Goal: Browse casually

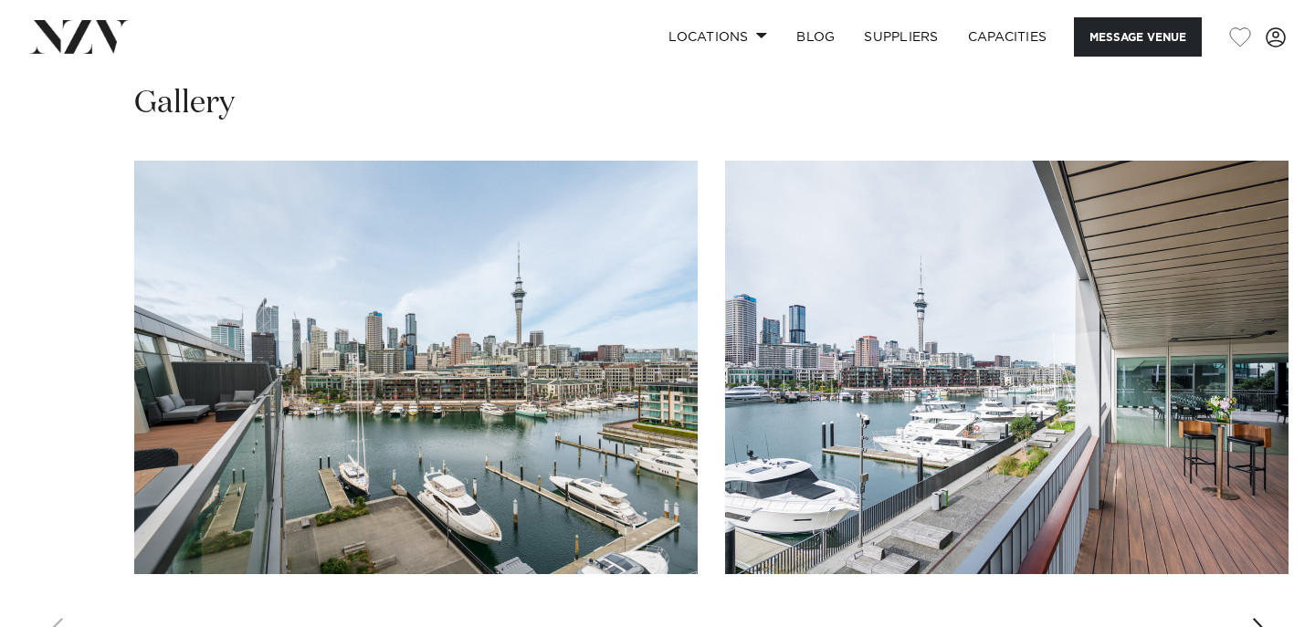
scroll to position [2142, 0]
click at [1264, 619] on div "Next slide" at bounding box center [1260, 633] width 18 height 29
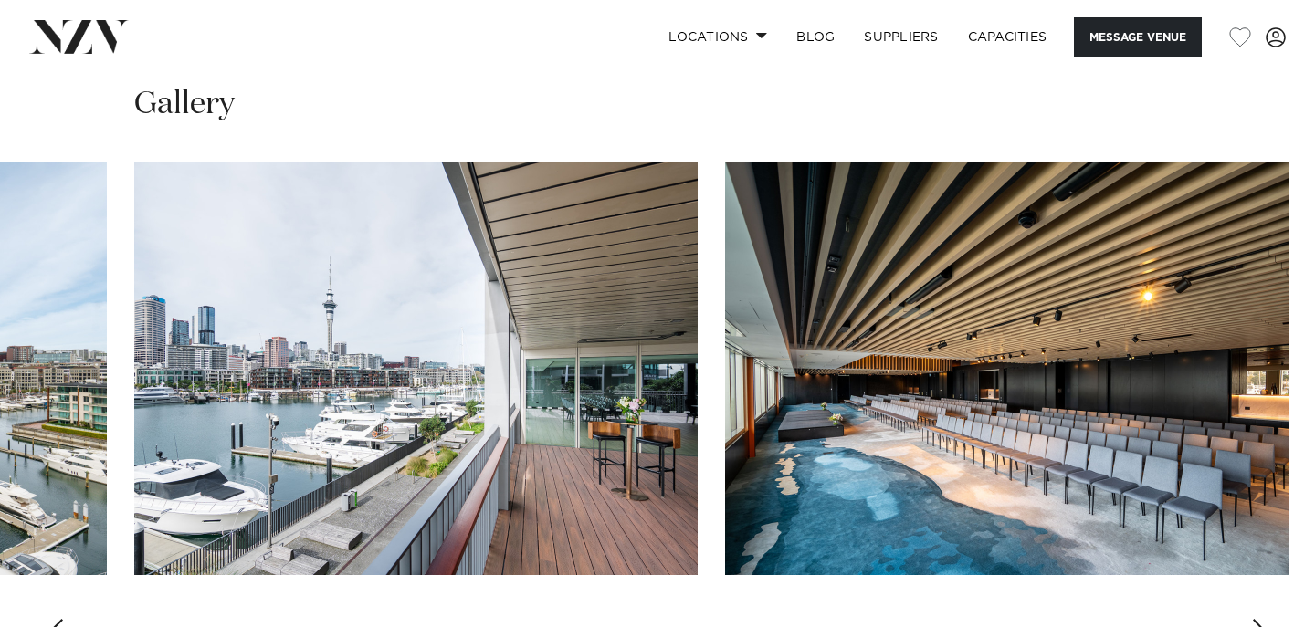
click at [1264, 619] on div "Next slide" at bounding box center [1260, 633] width 18 height 29
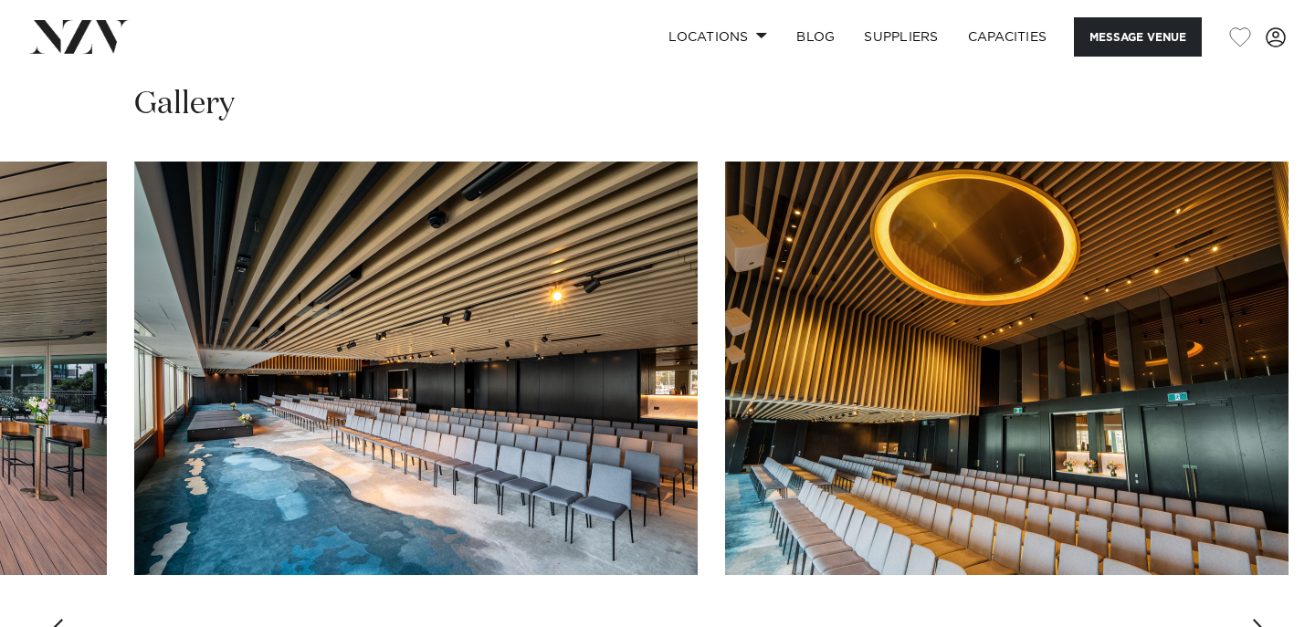
click at [1264, 619] on div "Next slide" at bounding box center [1260, 633] width 18 height 29
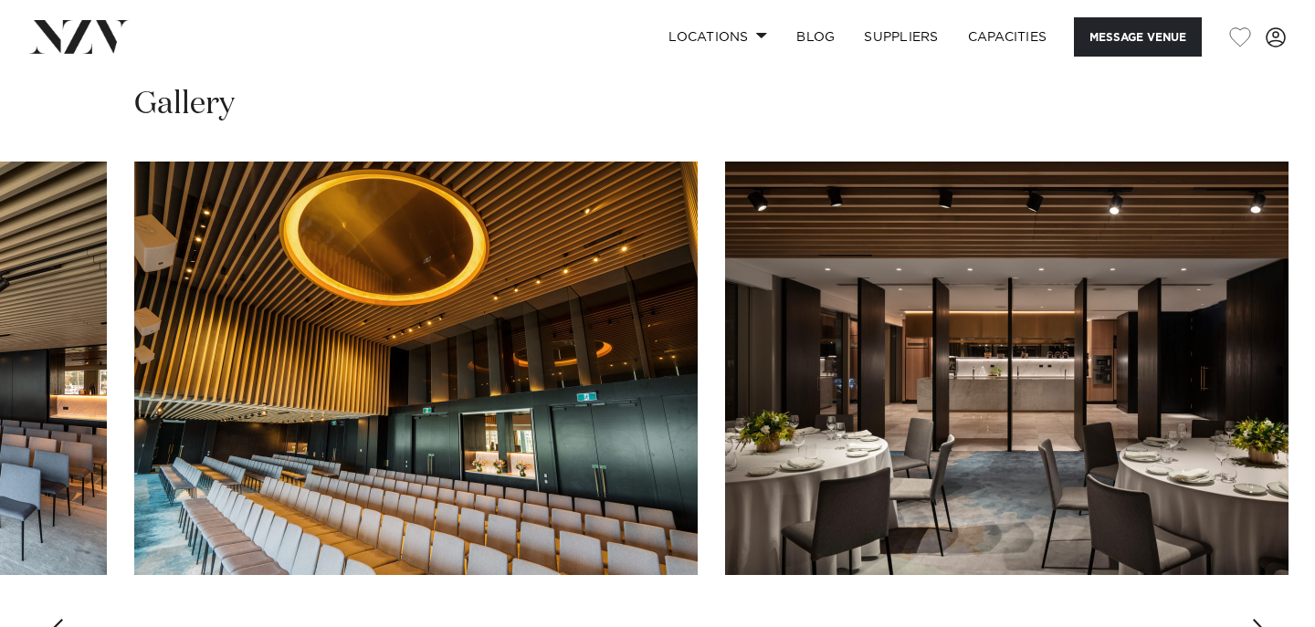
click at [1264, 619] on div "Next slide" at bounding box center [1260, 633] width 18 height 29
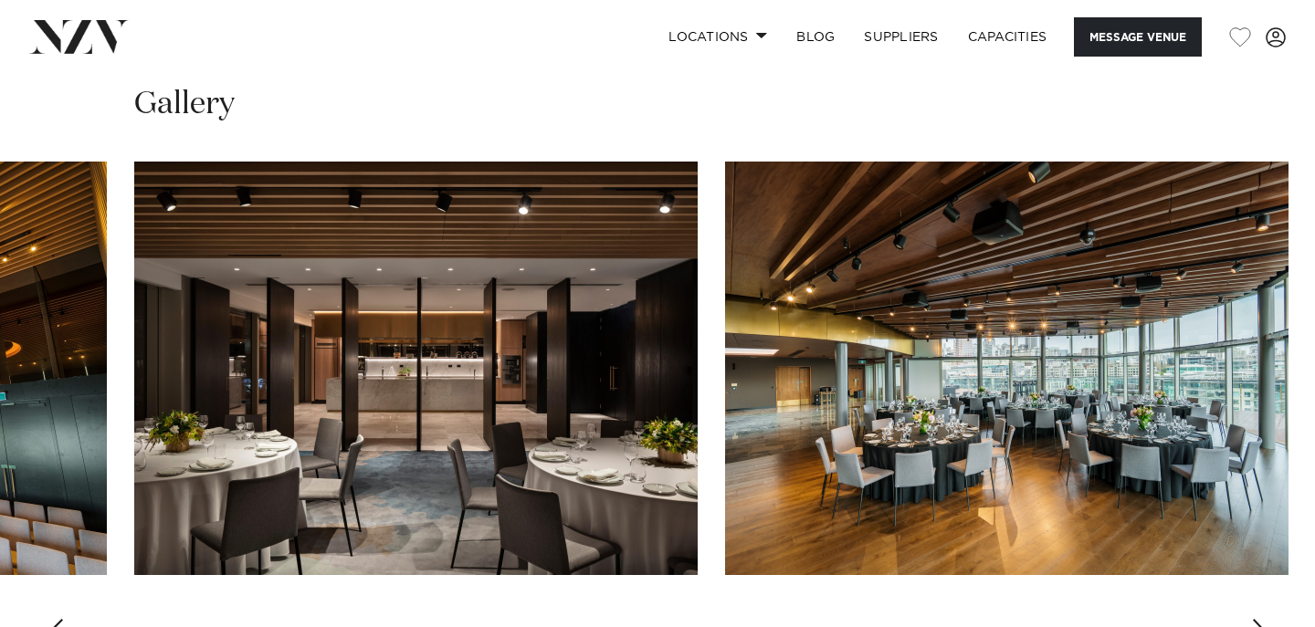
click at [1264, 619] on div "Next slide" at bounding box center [1260, 633] width 18 height 29
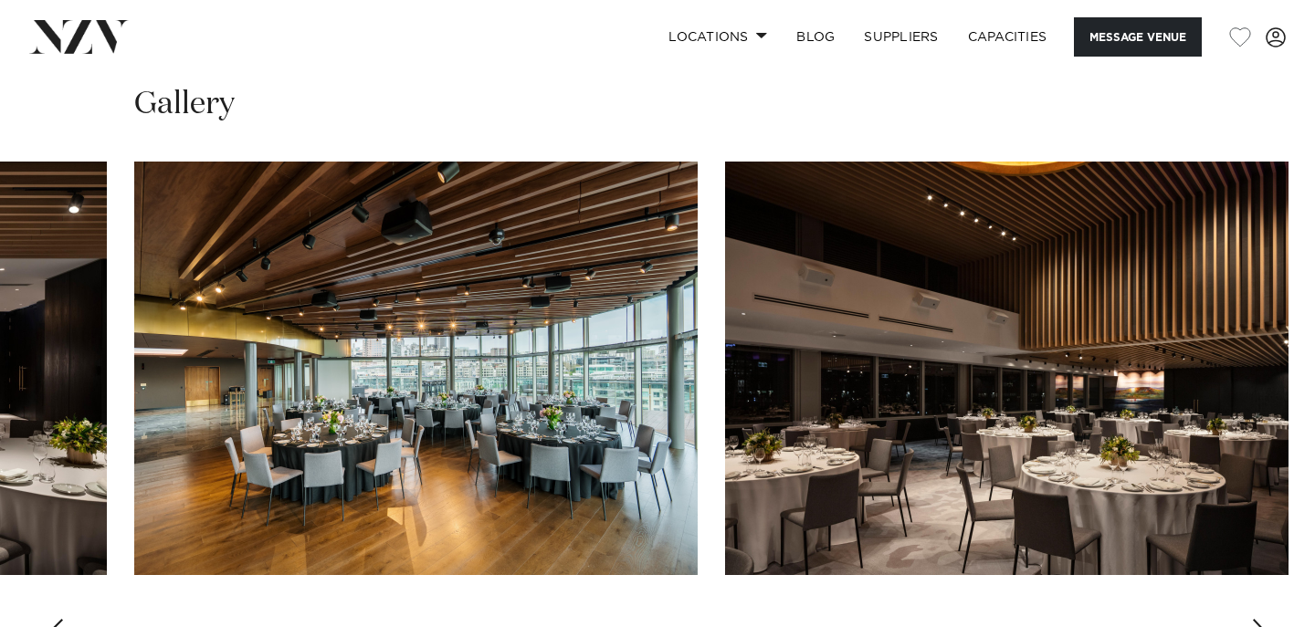
click at [1264, 619] on div "Next slide" at bounding box center [1260, 633] width 18 height 29
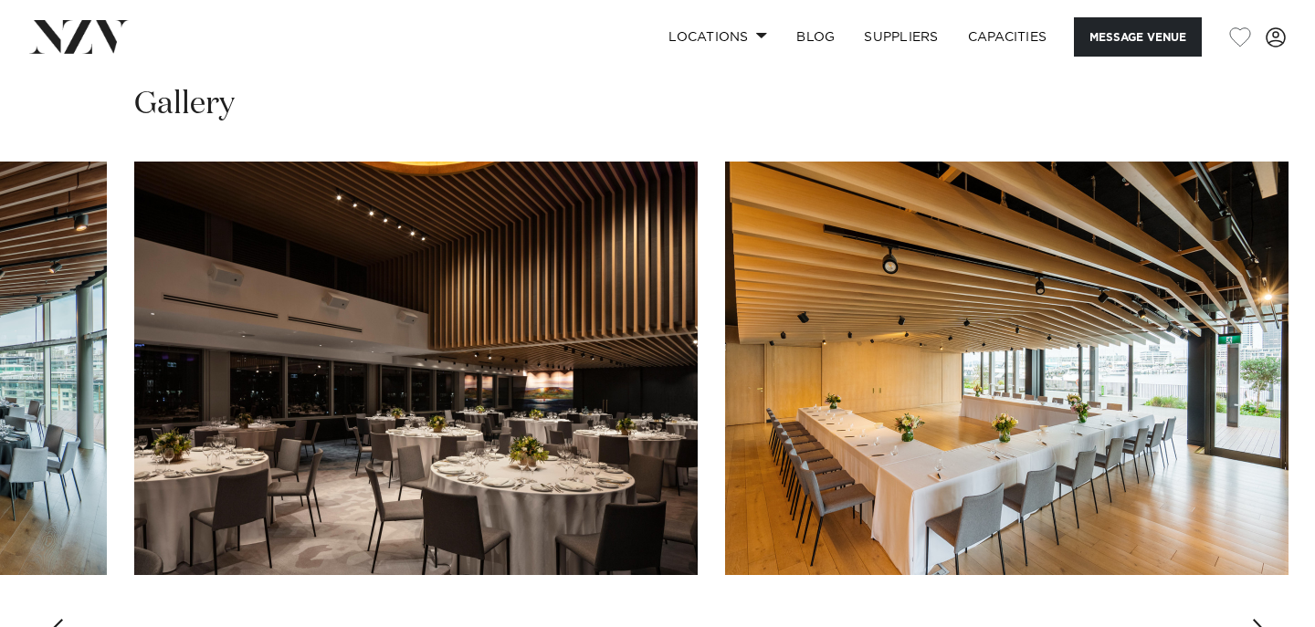
click at [1264, 619] on div "Next slide" at bounding box center [1260, 633] width 18 height 29
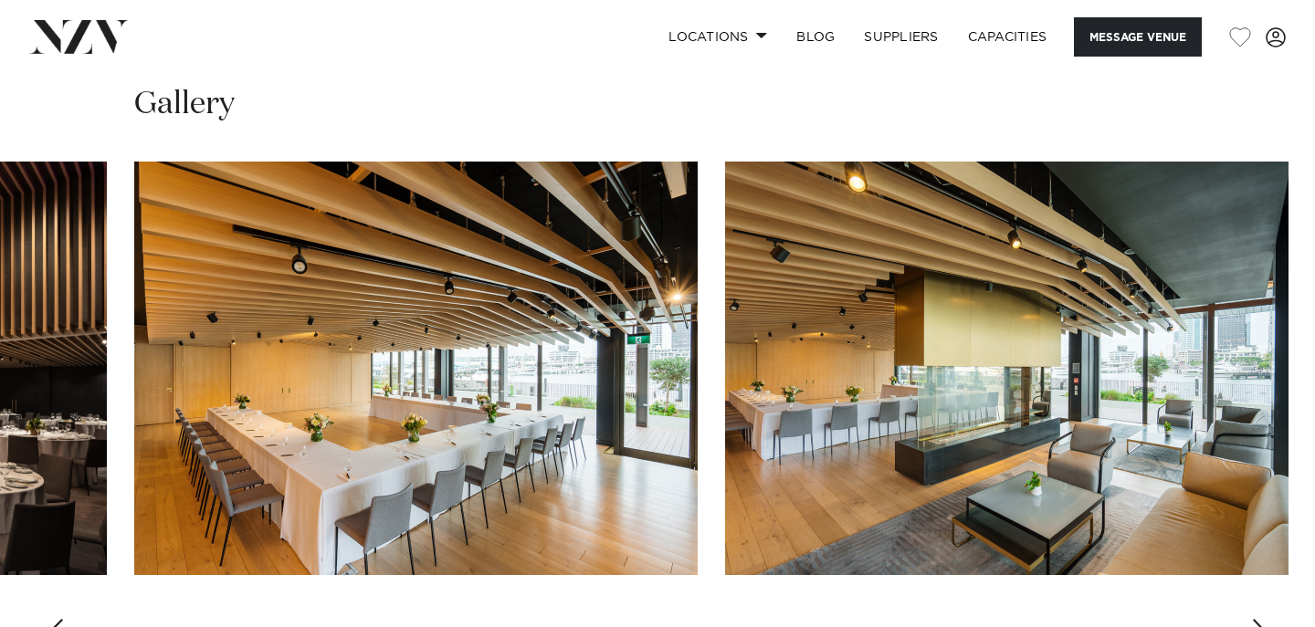
click at [1264, 619] on div "Next slide" at bounding box center [1260, 633] width 18 height 29
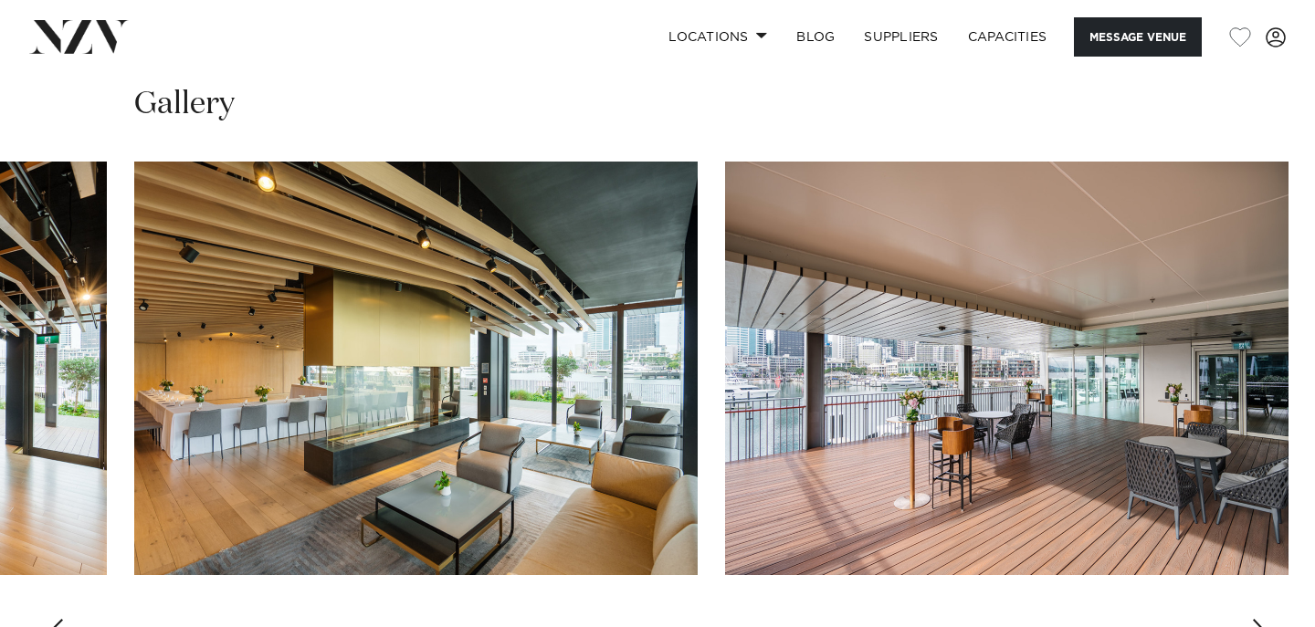
click at [1264, 619] on div "Next slide" at bounding box center [1260, 633] width 18 height 29
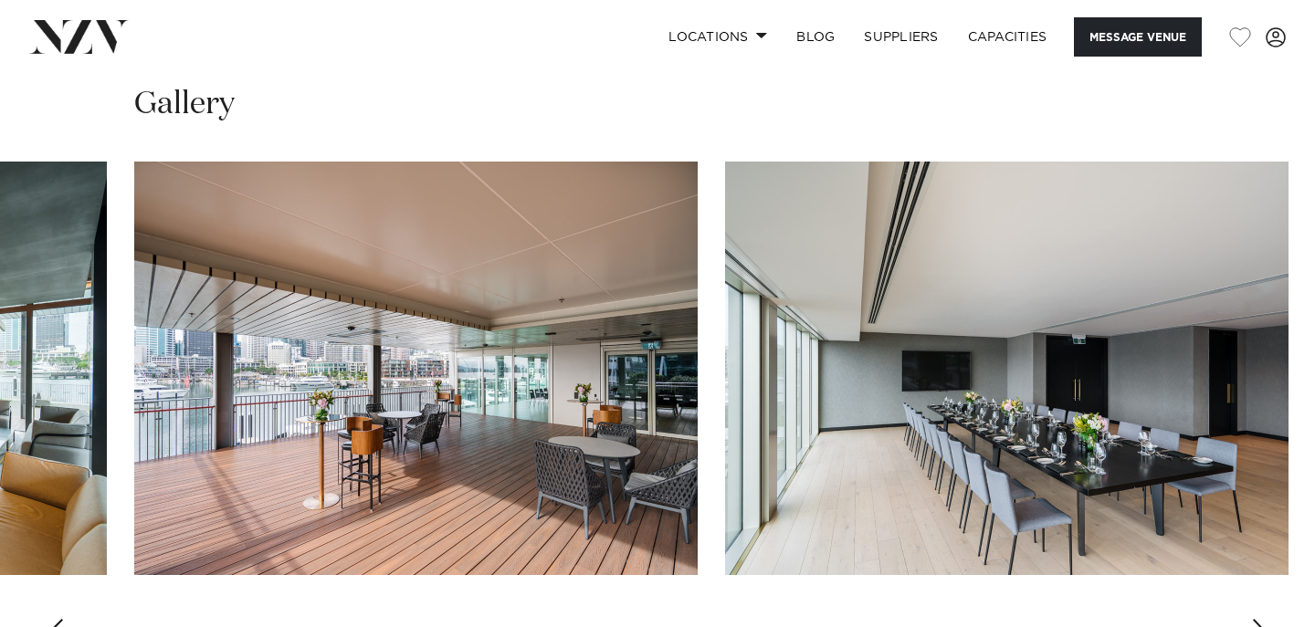
click at [1264, 619] on div "Next slide" at bounding box center [1260, 633] width 18 height 29
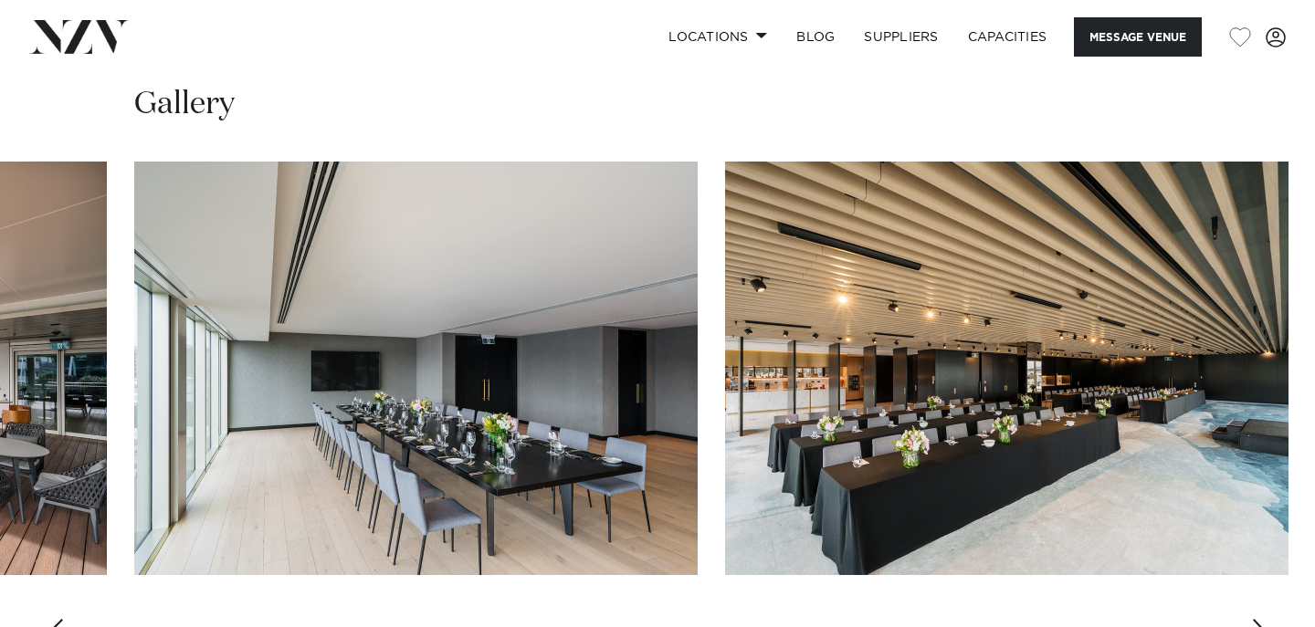
click at [1264, 619] on div "Next slide" at bounding box center [1260, 633] width 18 height 29
